Goal: Task Accomplishment & Management: Complete application form

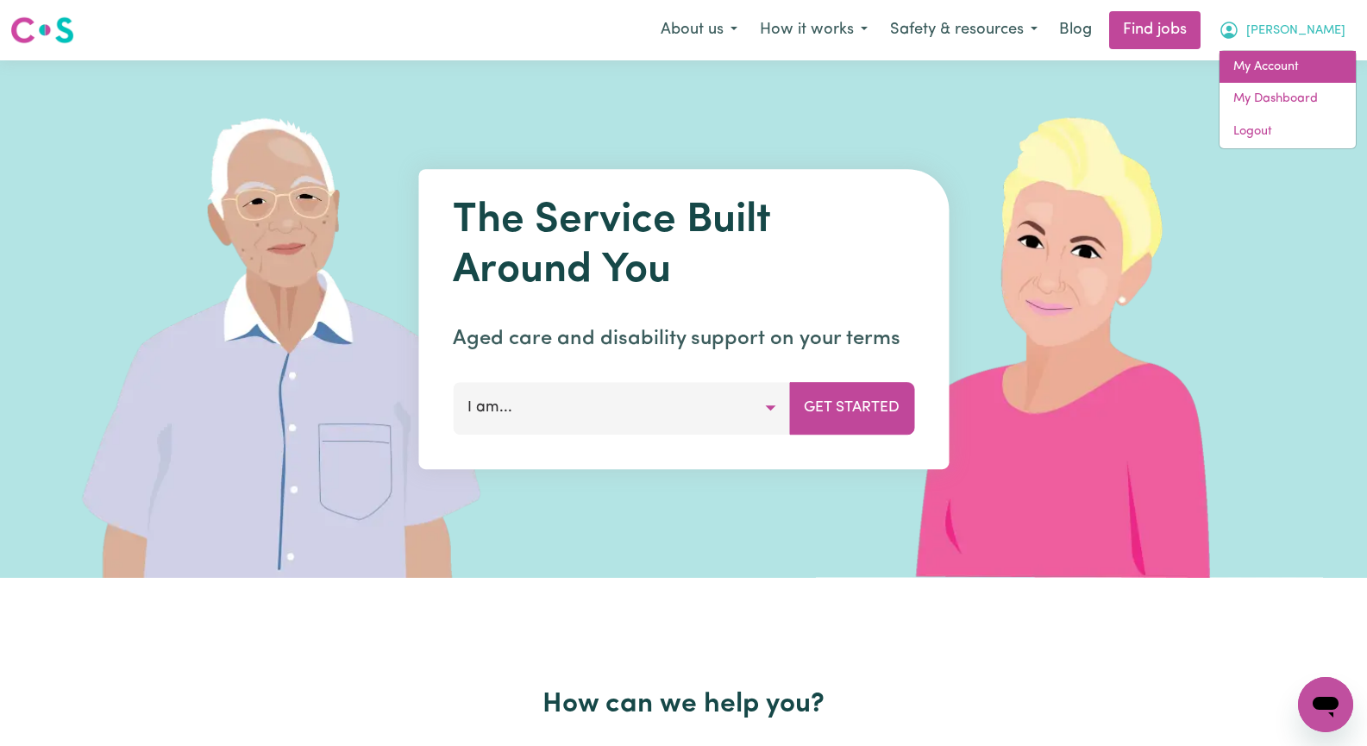
click at [1304, 68] on link "My Account" at bounding box center [1287, 67] width 136 height 33
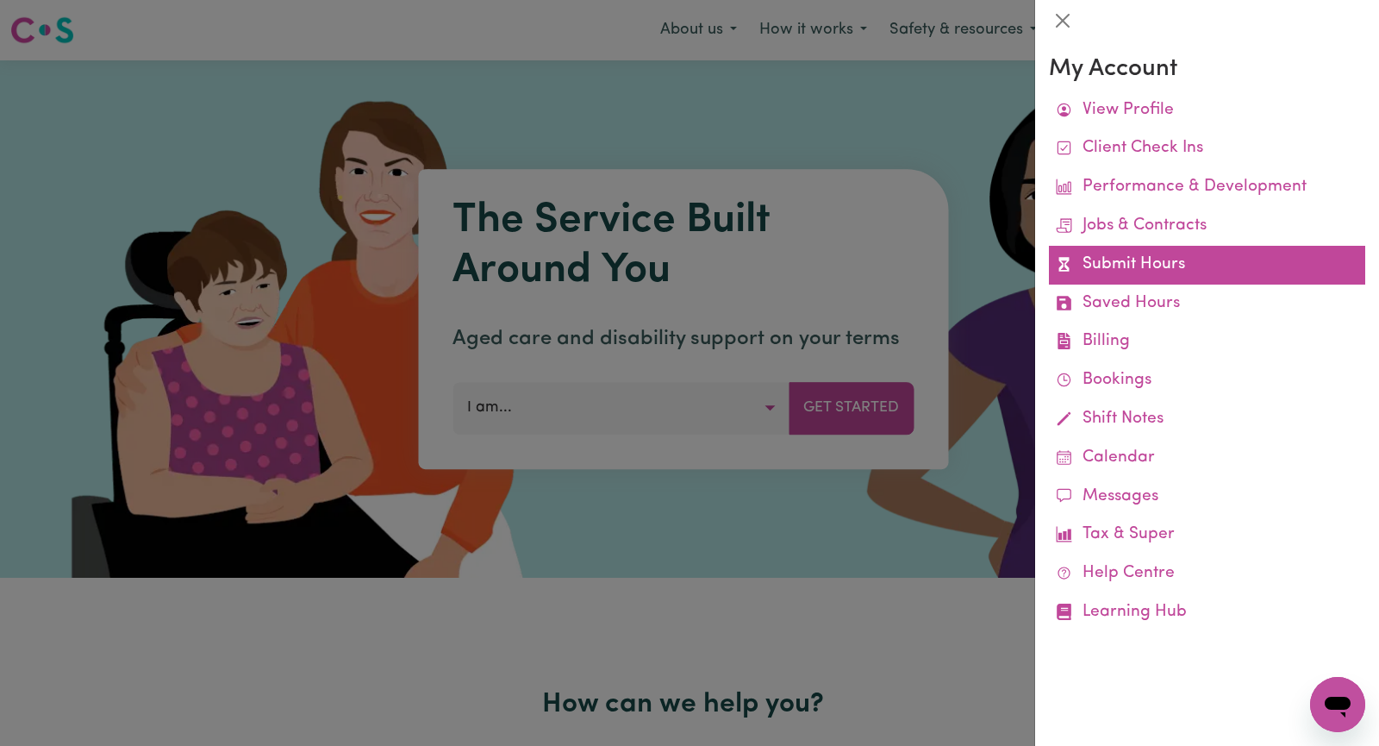
click at [1223, 278] on link "Submit Hours" at bounding box center [1207, 265] width 316 height 39
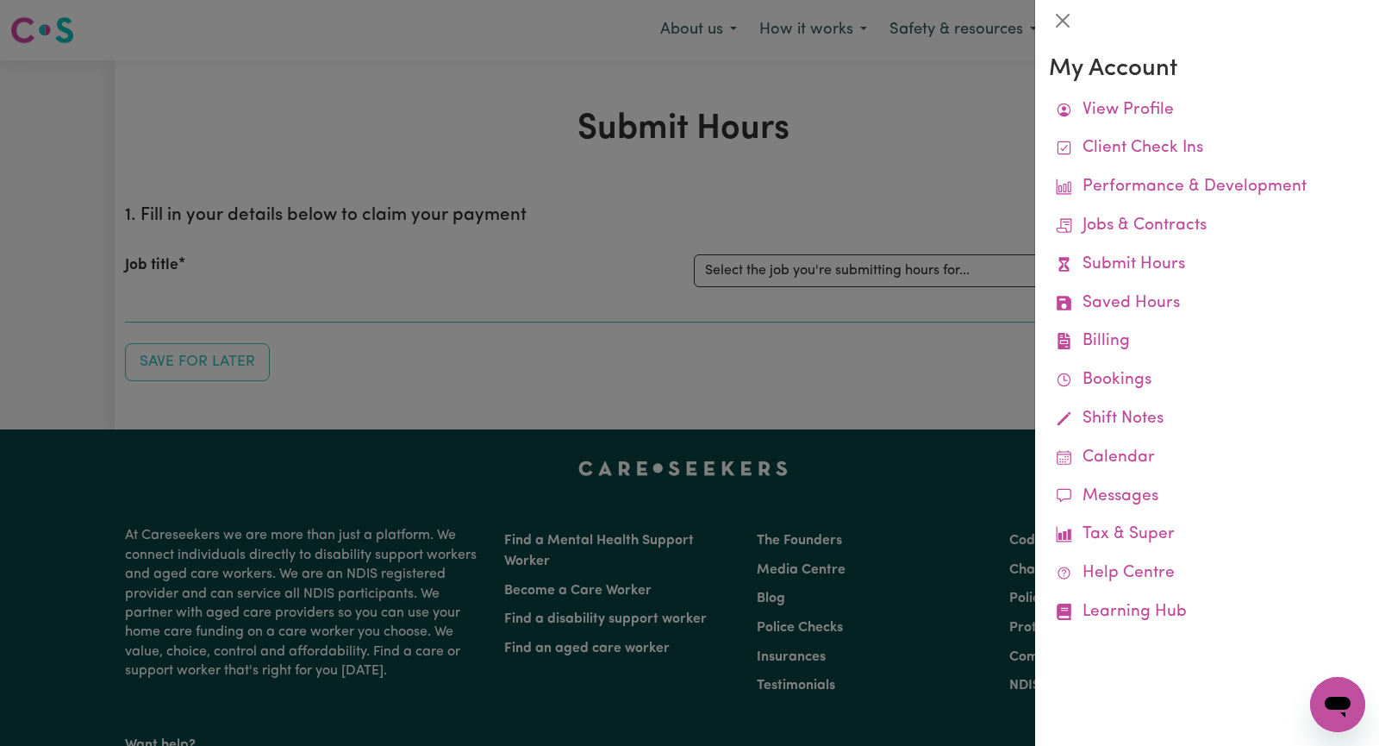
click at [800, 200] on div at bounding box center [689, 373] width 1379 height 746
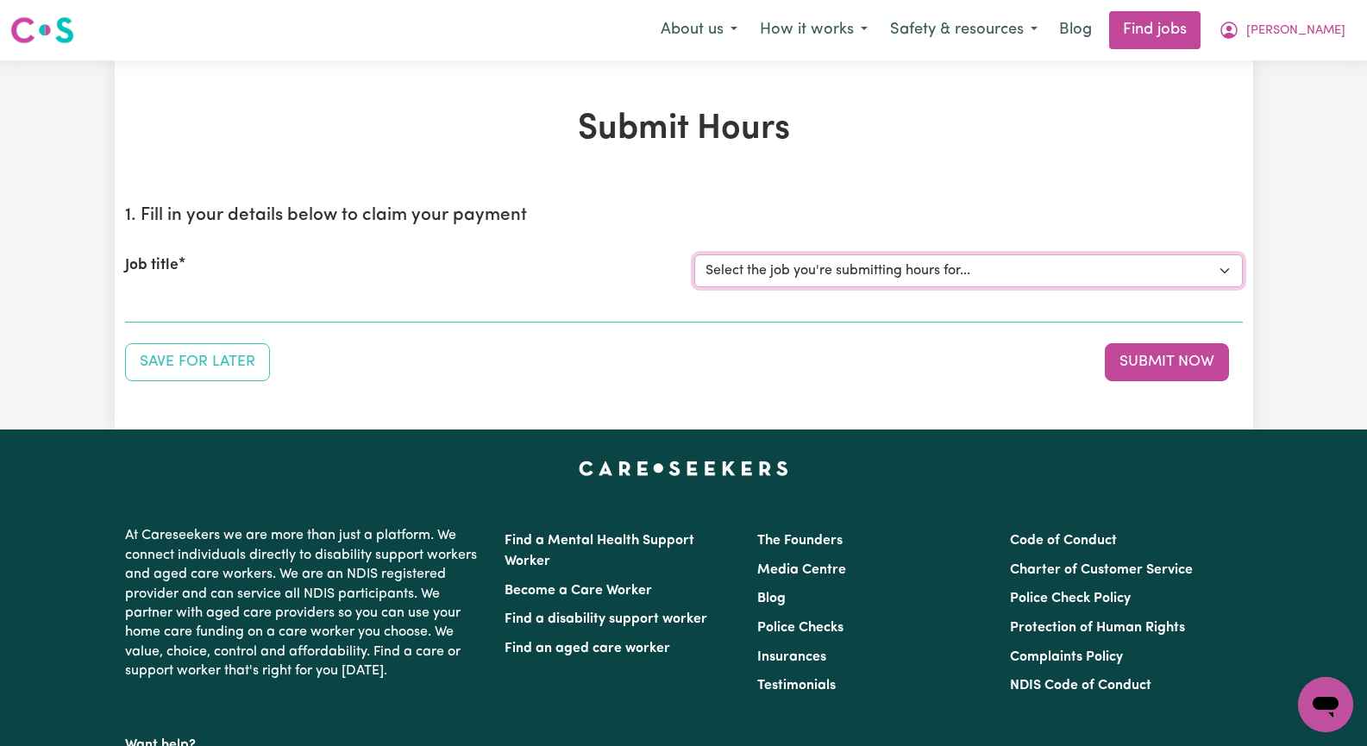
click at [1219, 268] on select "Select the job you're submitting hours for... [[PERSON_NAME]] Seeking Mature, P…" at bounding box center [968, 270] width 548 height 33
select select "14221"
click at [694, 254] on select "Select the job you're submitting hours for... [[PERSON_NAME]] Seeking Mature, P…" at bounding box center [968, 270] width 548 height 33
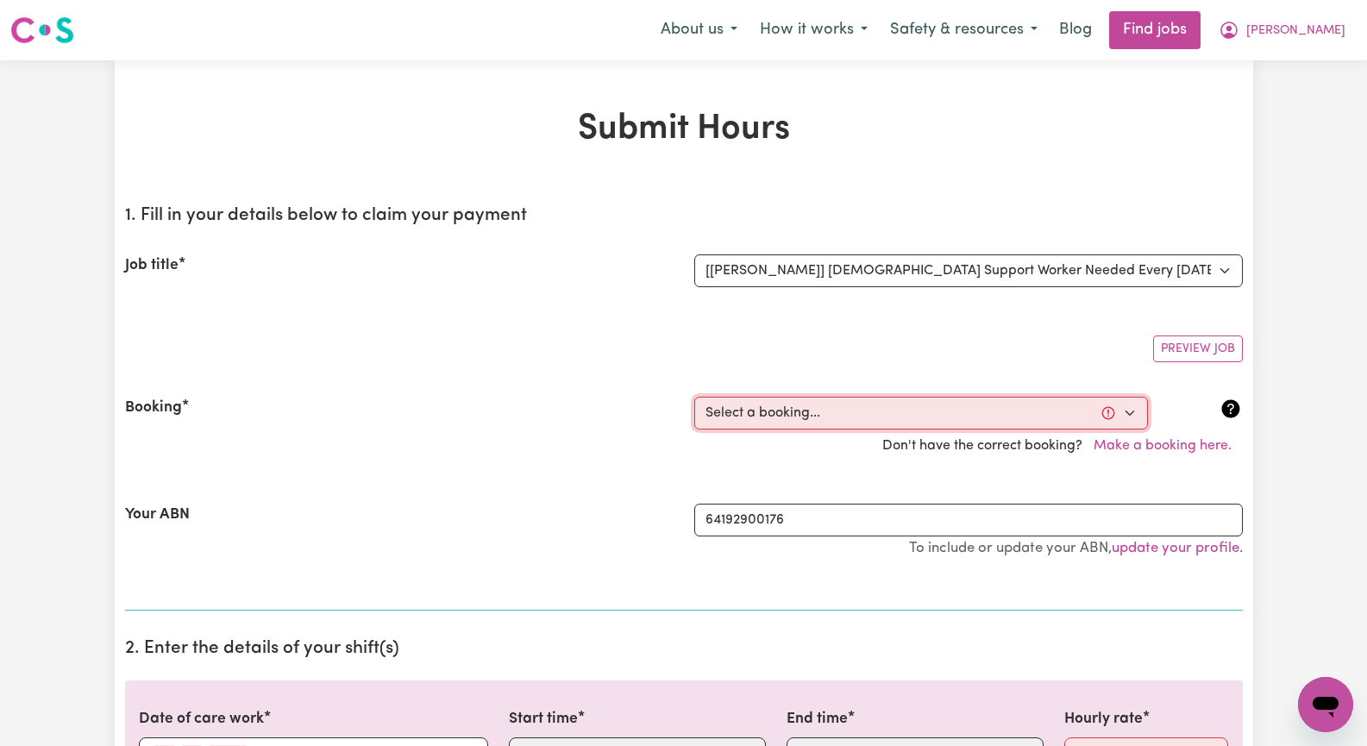
click at [763, 415] on select "Select a booking... [DATE] 12:00pm to 04:00pm (RECURRING) [GEOGRAPHIC_DATA][DAT…" at bounding box center [920, 413] width 453 height 33
select select "354886"
click at [694, 397] on select "Select a booking... [DATE] 12:00pm to 04:00pm (RECURRING) [GEOGRAPHIC_DATA][DAT…" at bounding box center [920, 413] width 453 height 33
type input "[DATE]"
type input "18"
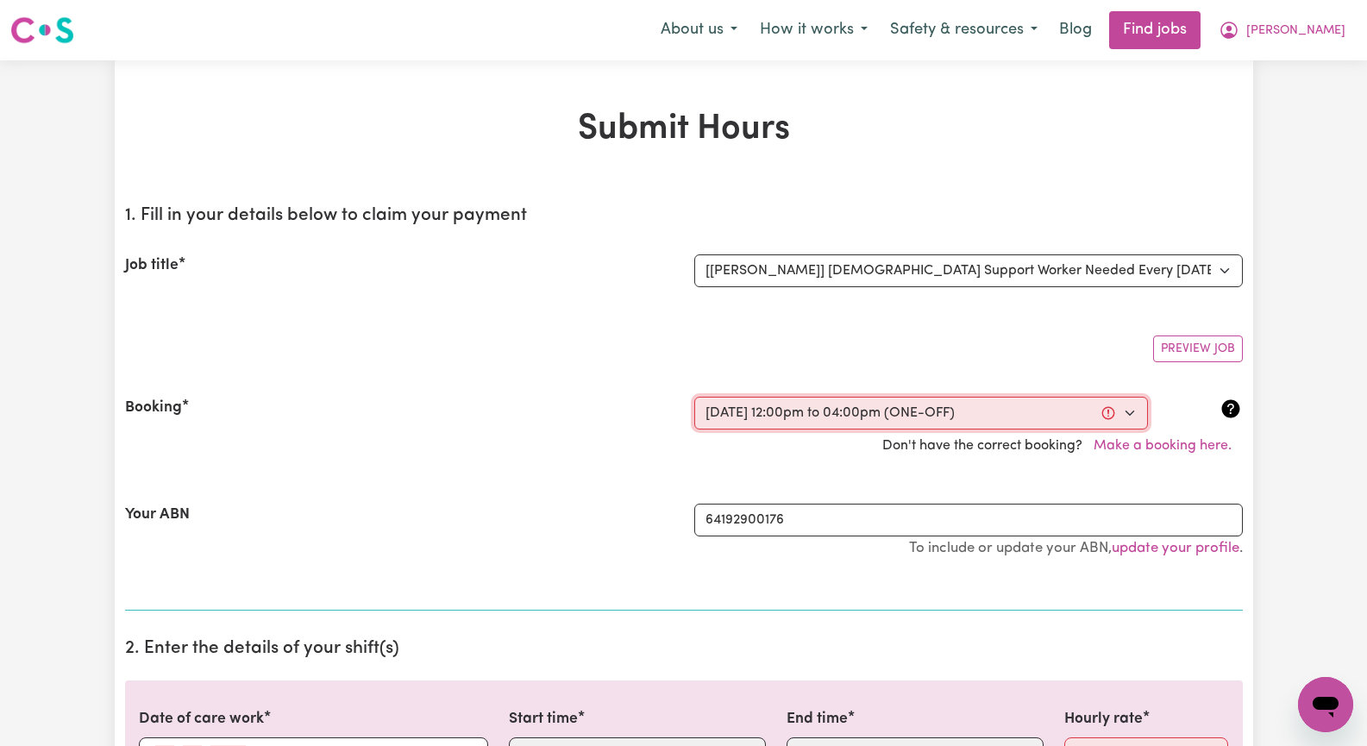
type input "8"
type input "2025"
type input "12:00"
type input "12"
type input "0"
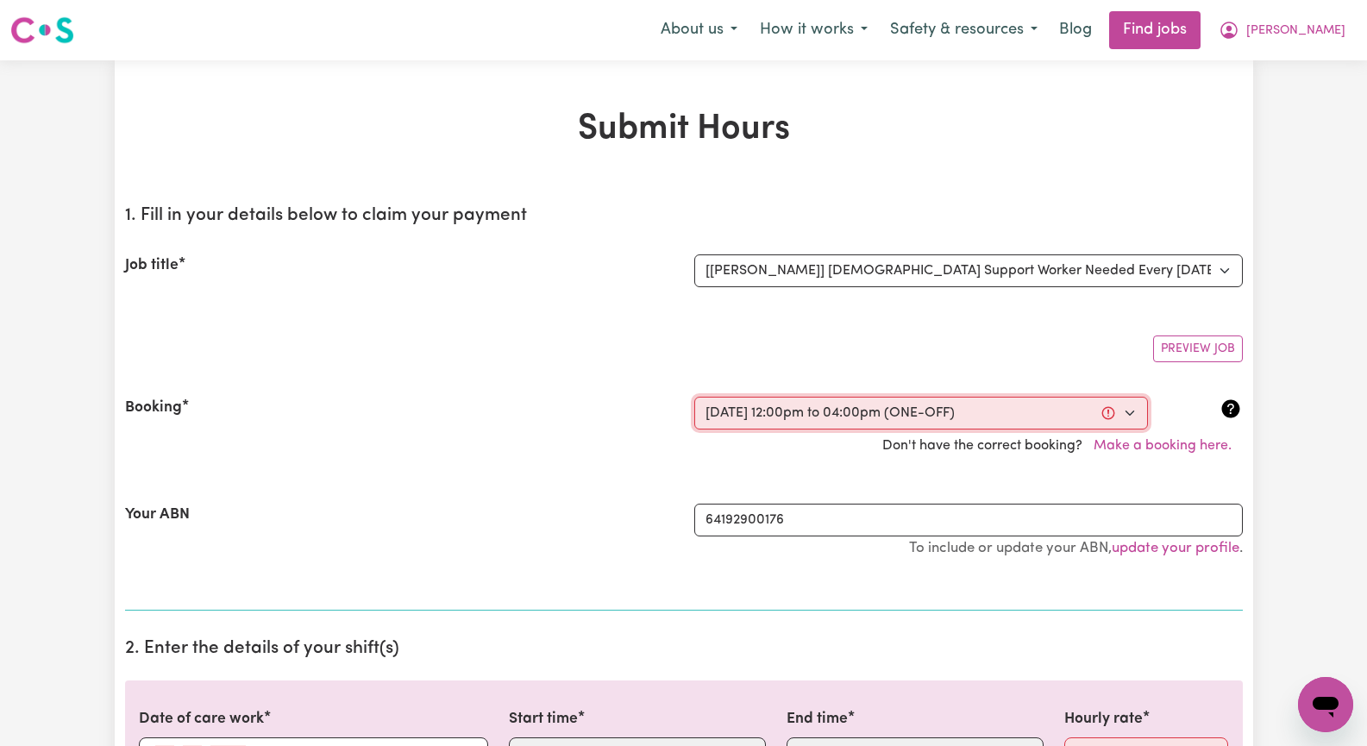
select select "pm"
type input "16:00"
type input "4"
type input "0"
select select "pm"
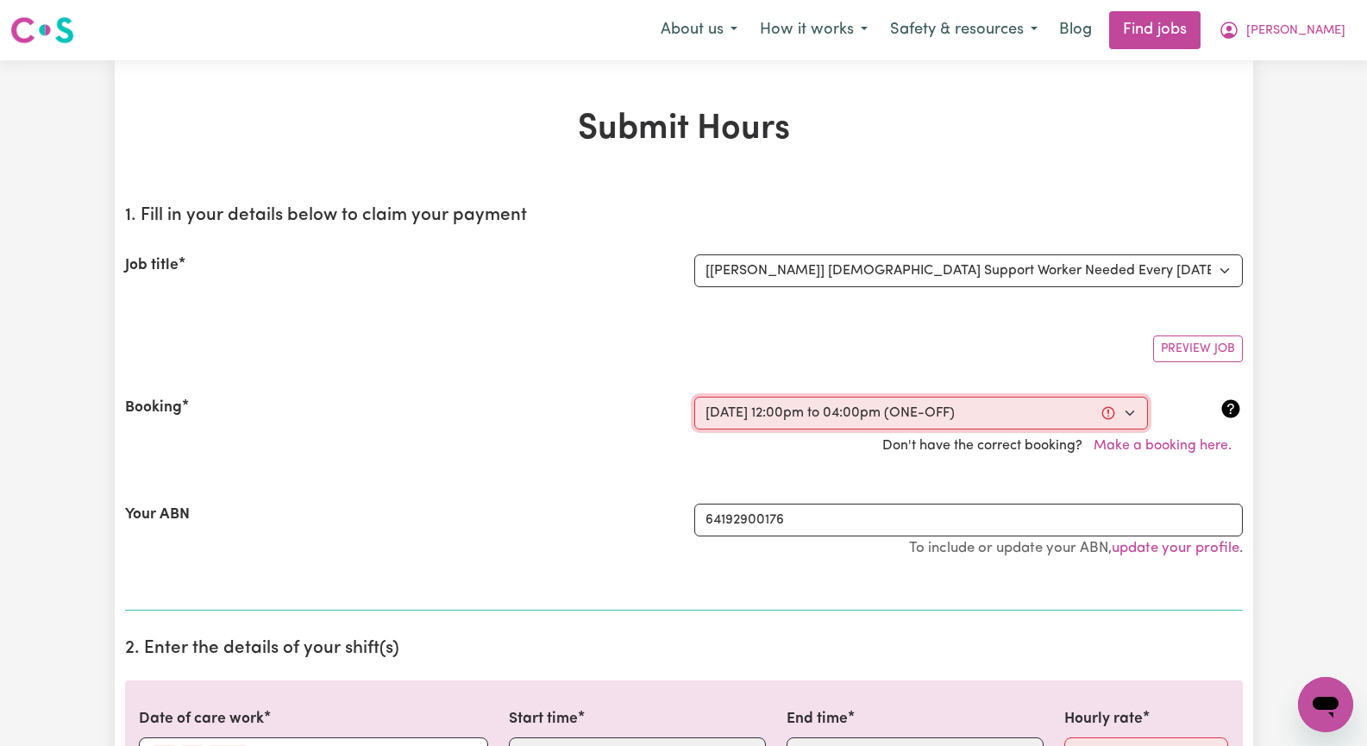
select select "45-Weekday"
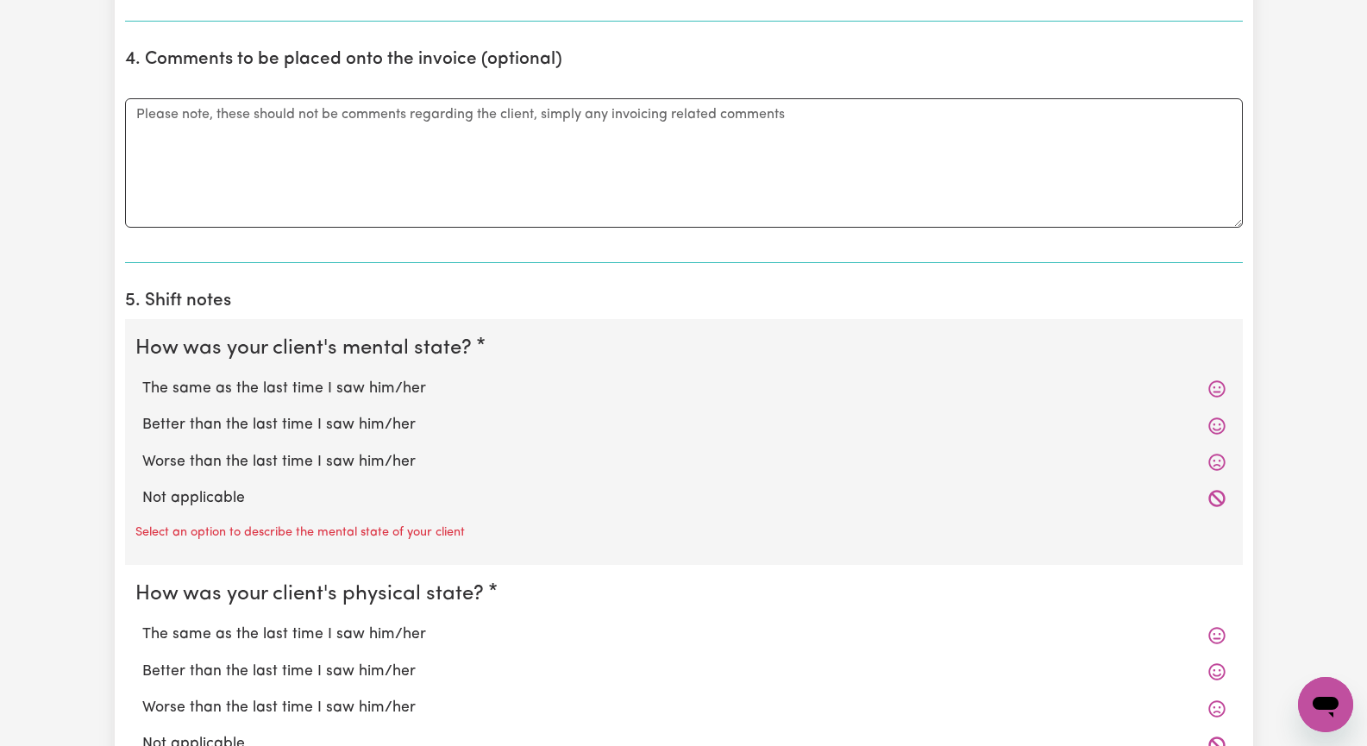
scroll to position [1121, 0]
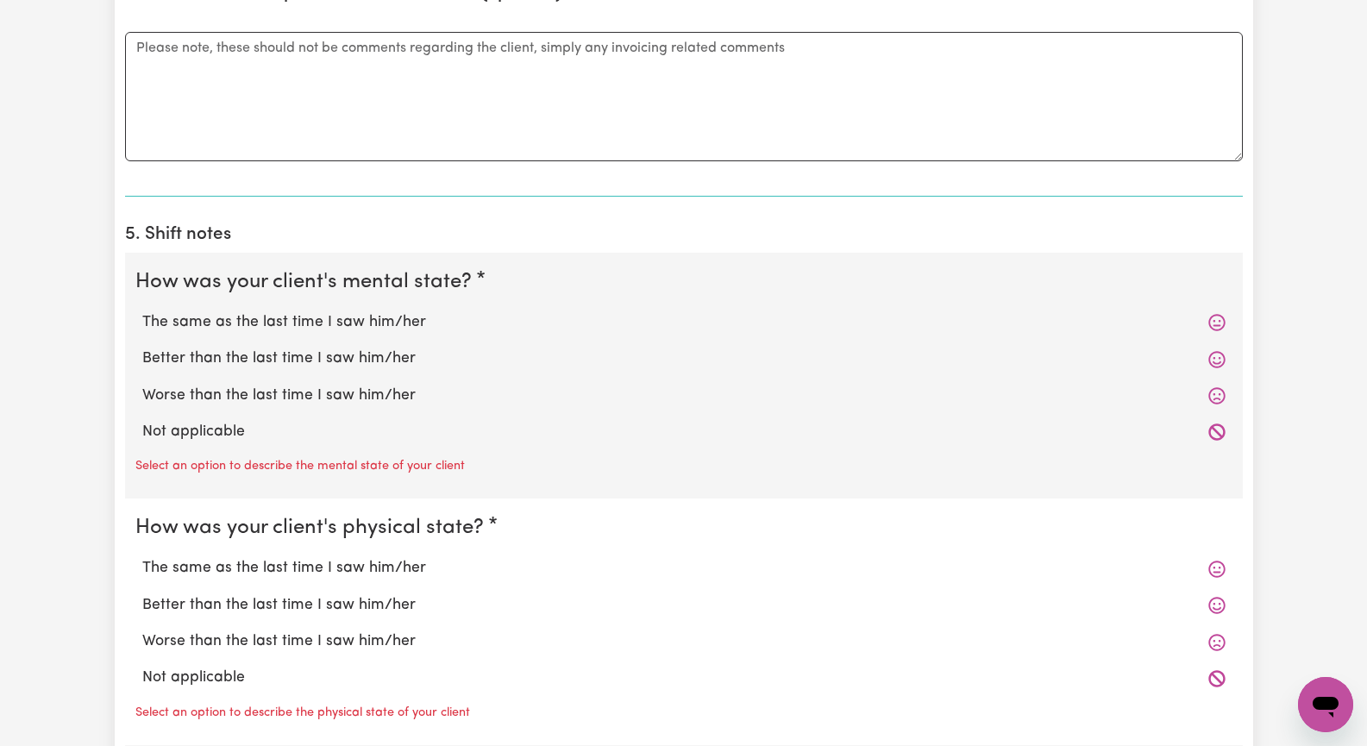
click at [324, 323] on label "The same as the last time I saw him/her" at bounding box center [683, 322] width 1083 height 22
click at [142, 311] on input "The same as the last time I saw him/her" at bounding box center [141, 310] width 1 height 1
radio input "true"
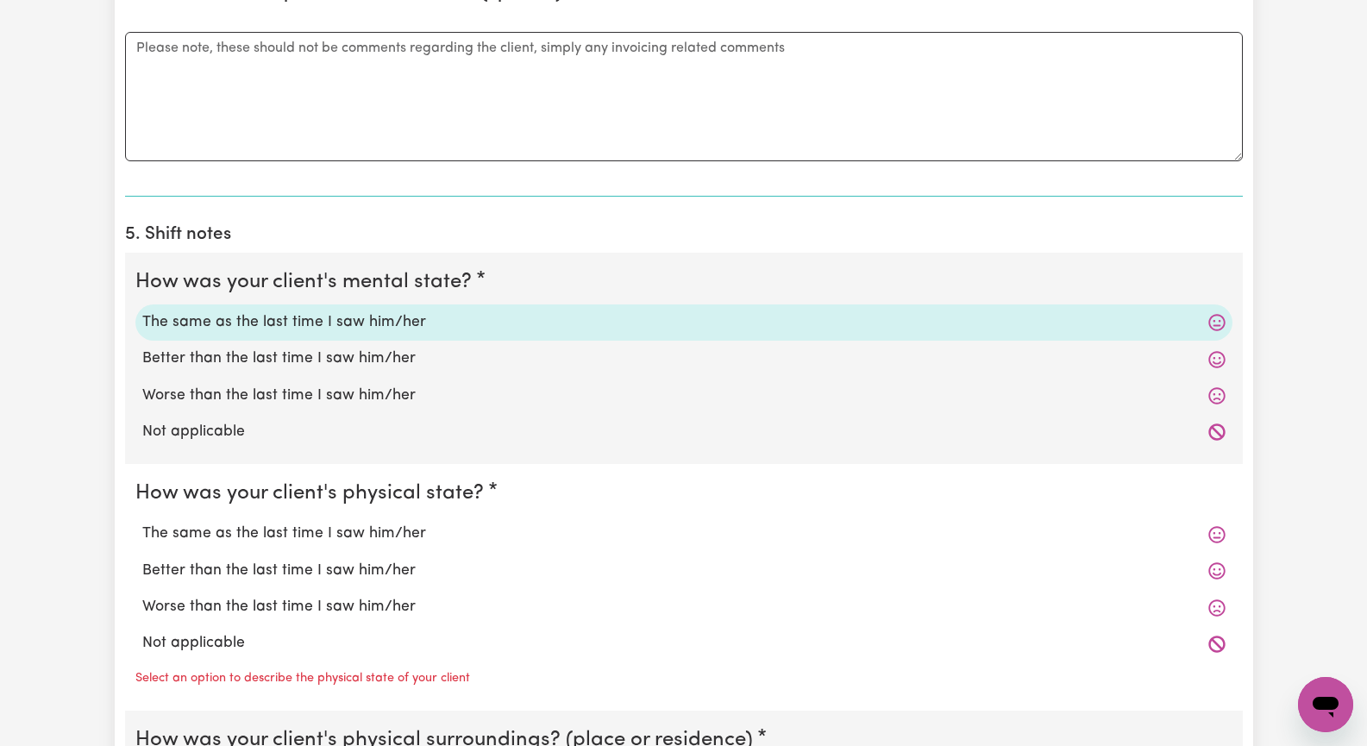
click at [347, 533] on label "The same as the last time I saw him/her" at bounding box center [683, 533] width 1083 height 22
click at [142, 522] on input "The same as the last time I saw him/her" at bounding box center [141, 522] width 1 height 1
radio input "true"
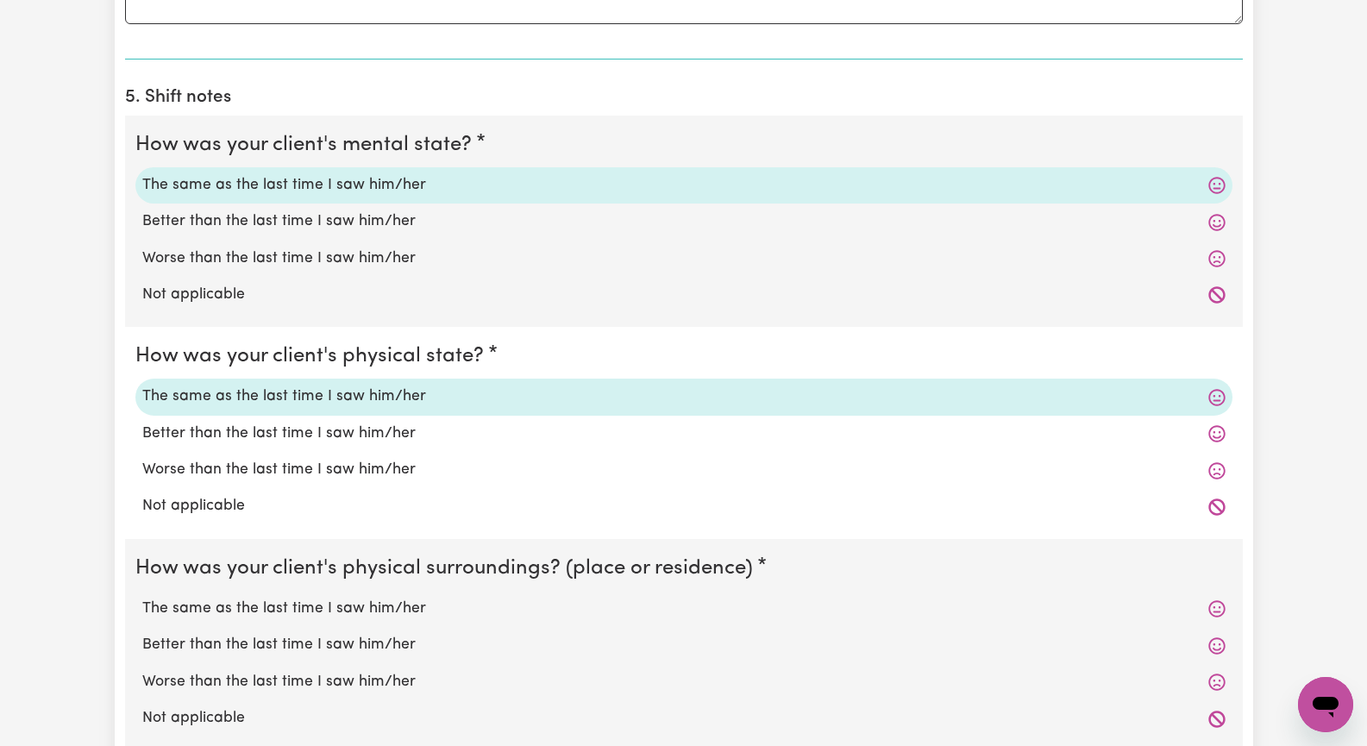
scroll to position [1293, 0]
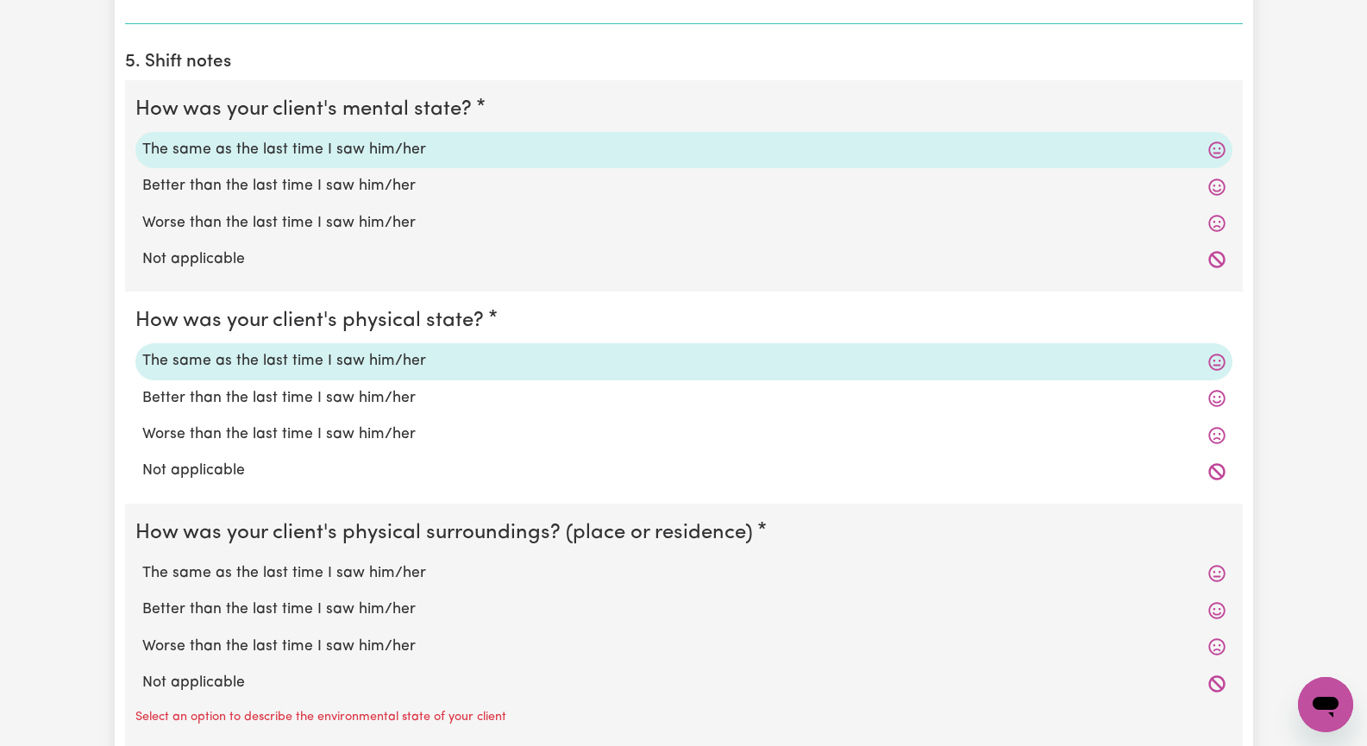
click at [341, 573] on label "The same as the last time I saw him/her" at bounding box center [683, 573] width 1083 height 22
click at [142, 562] on input "The same as the last time I saw him/her" at bounding box center [141, 561] width 1 height 1
radio input "true"
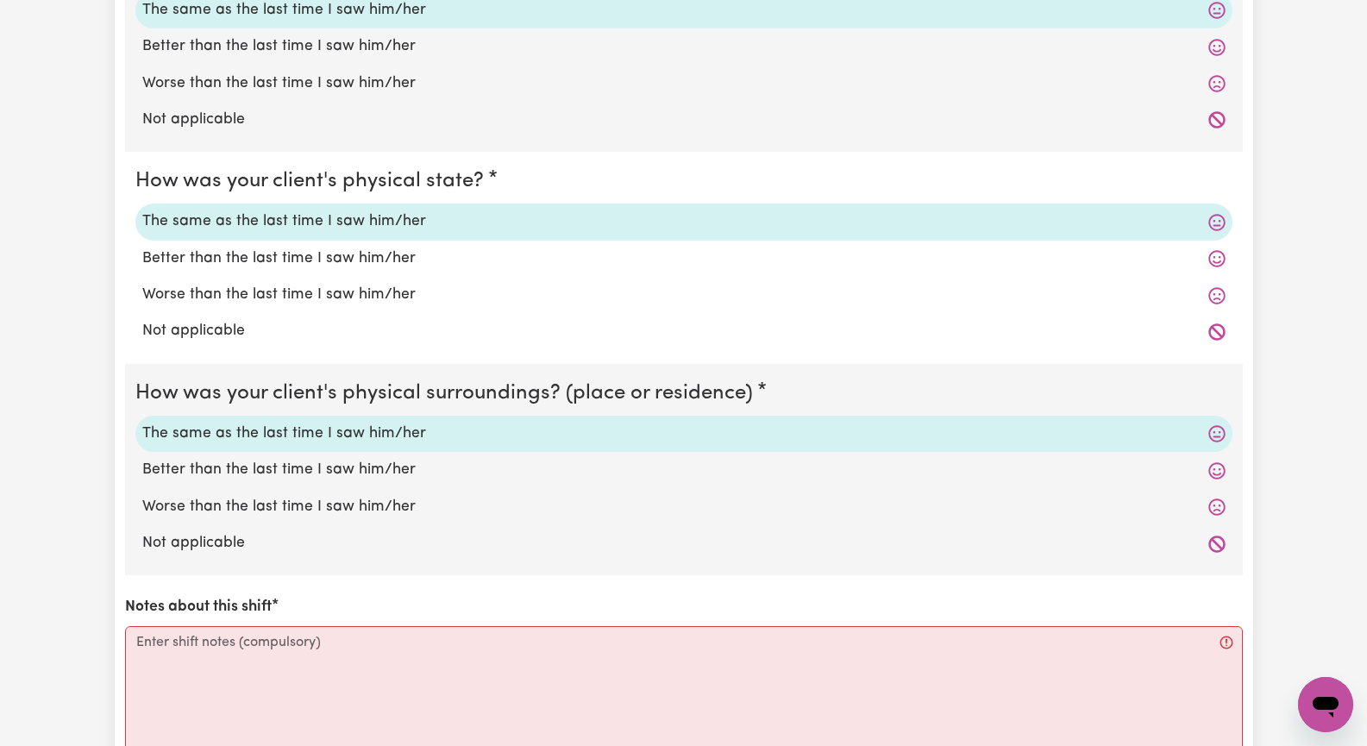
scroll to position [1552, 0]
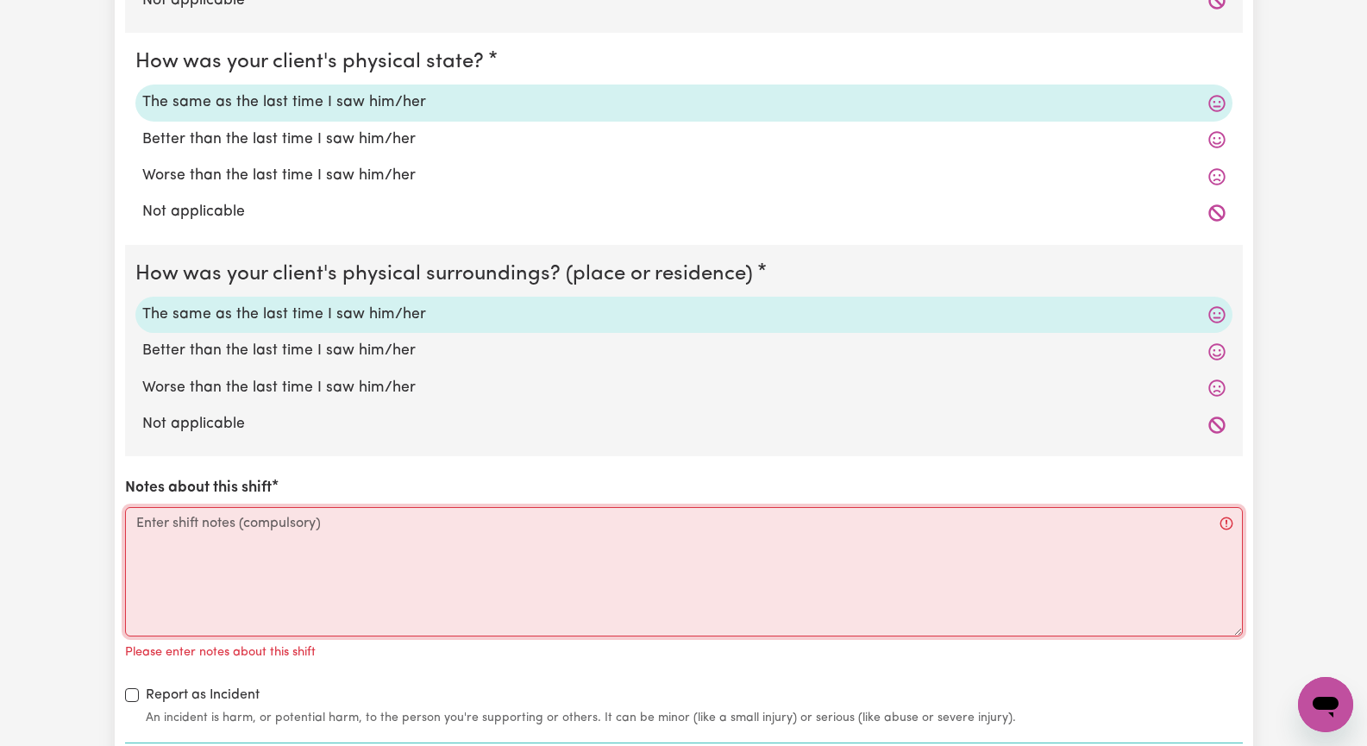
click at [325, 565] on textarea "Notes about this shift" at bounding box center [683, 571] width 1117 height 129
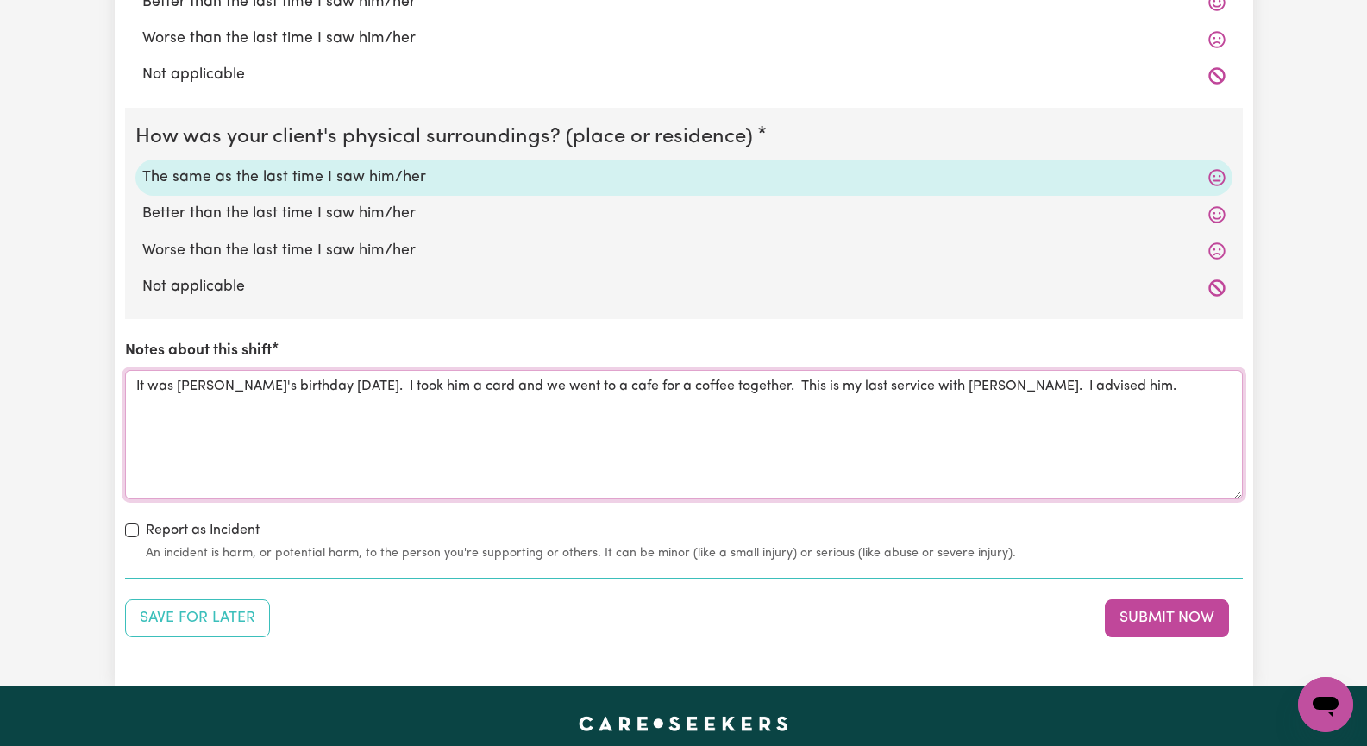
scroll to position [1724, 0]
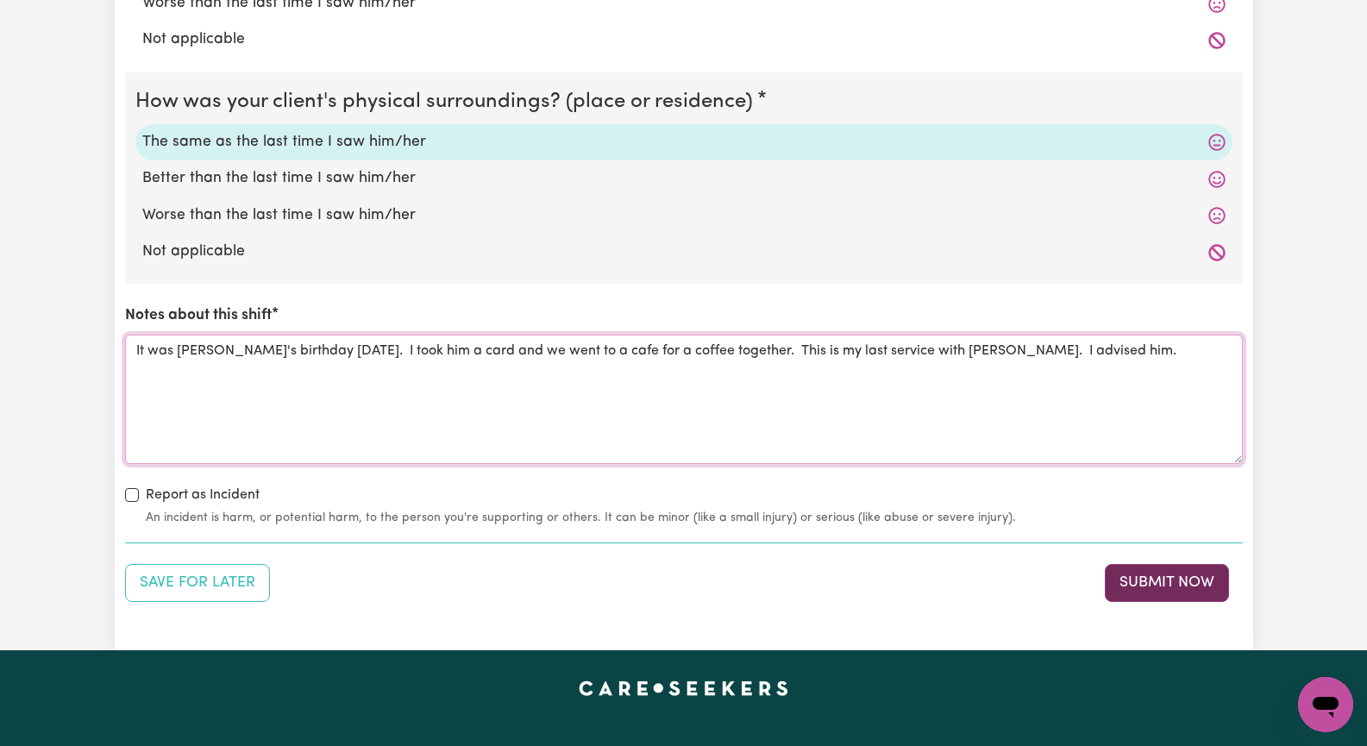
type textarea "It was [PERSON_NAME]'s birthday [DATE]. I took him a card and we went to a cafe…"
click at [1170, 583] on button "Submit Now" at bounding box center [1166, 583] width 124 height 38
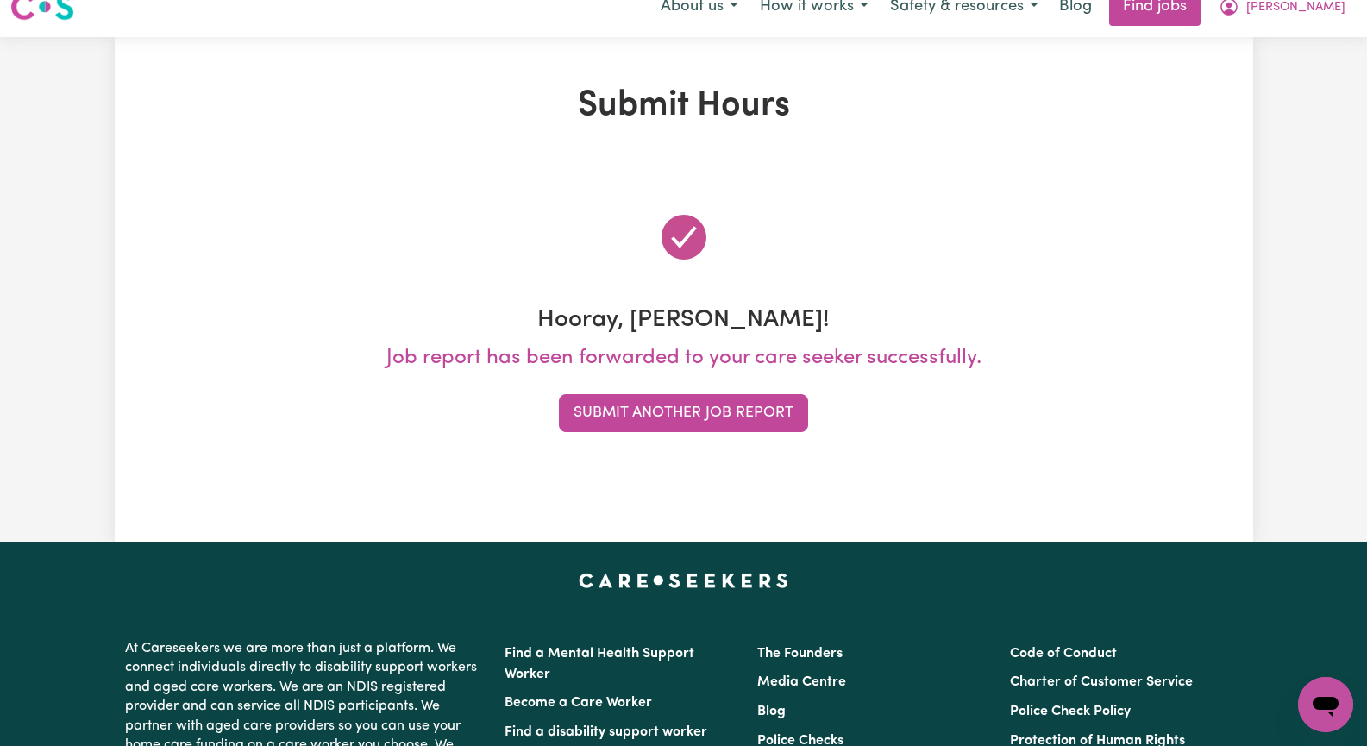
scroll to position [0, 0]
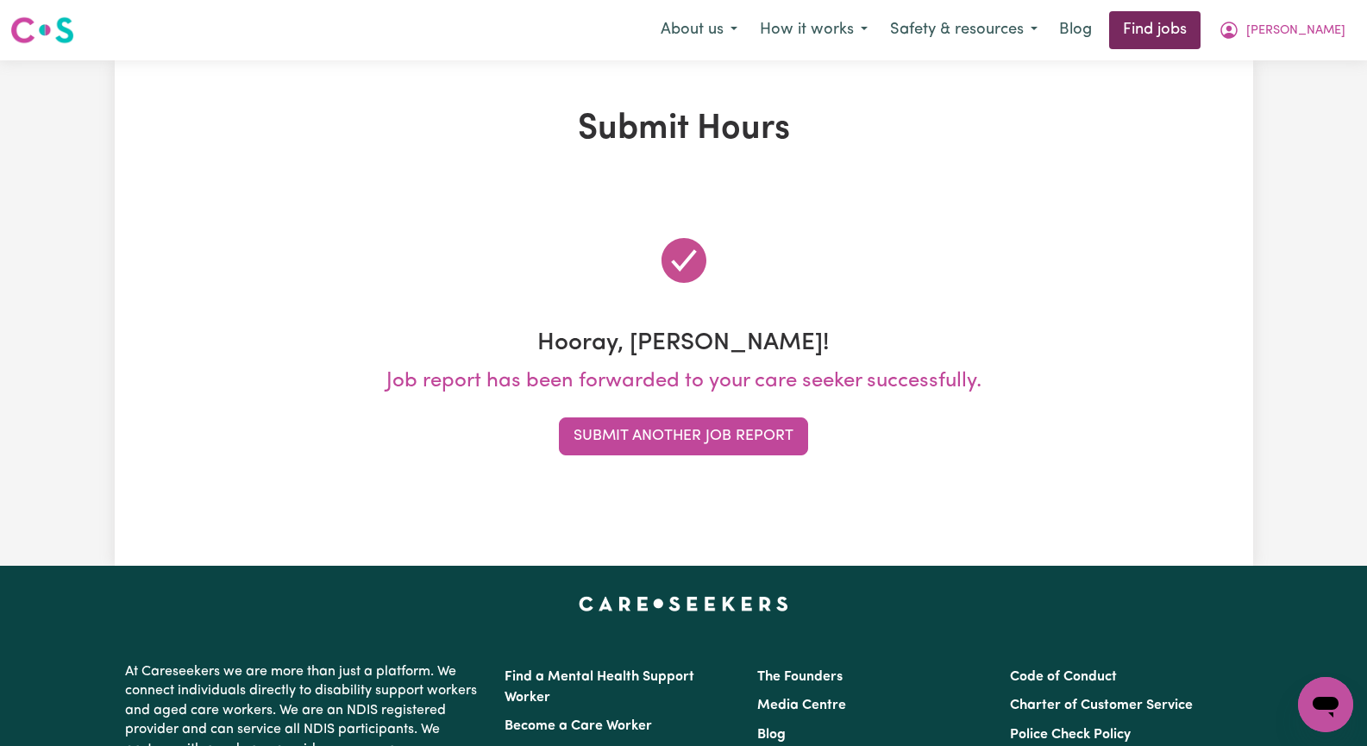
click at [1200, 29] on link "Find jobs" at bounding box center [1154, 30] width 91 height 38
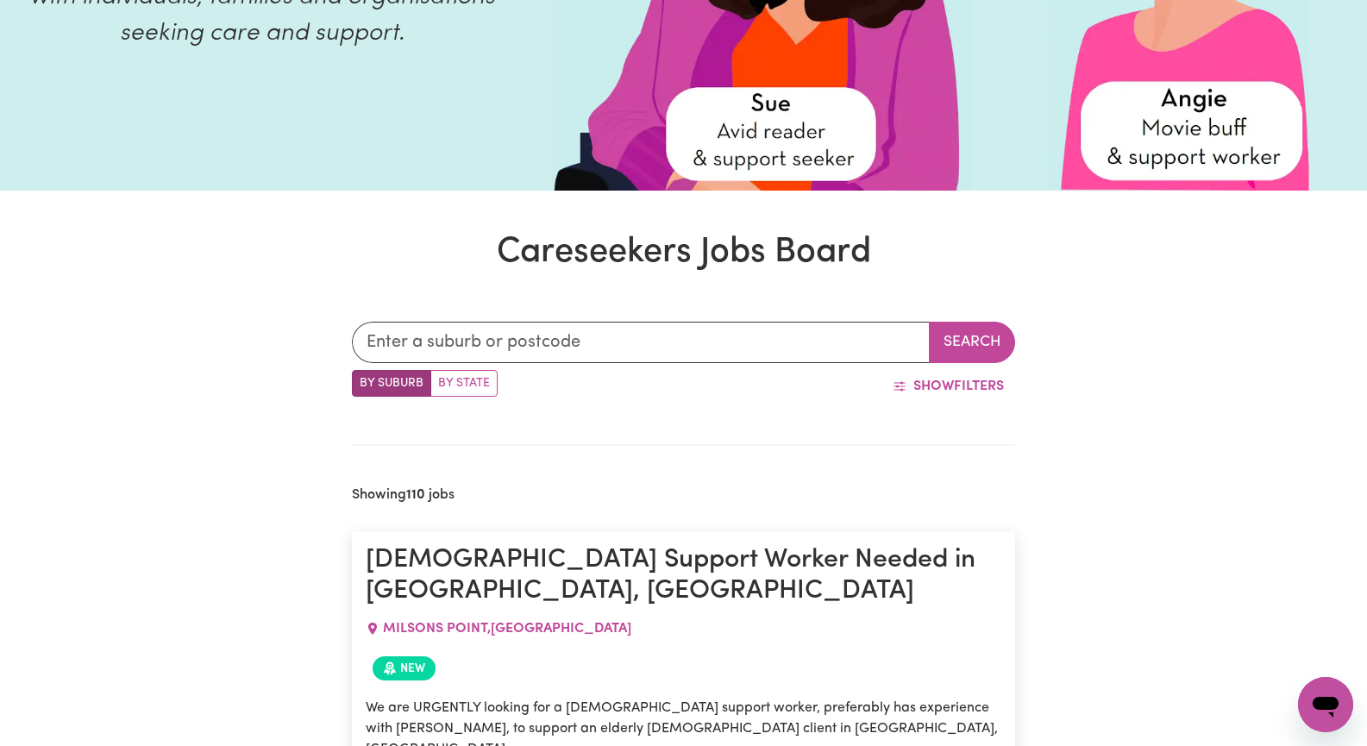
scroll to position [60, 0]
